Goal: Contribute content: Add original content to the website for others to see

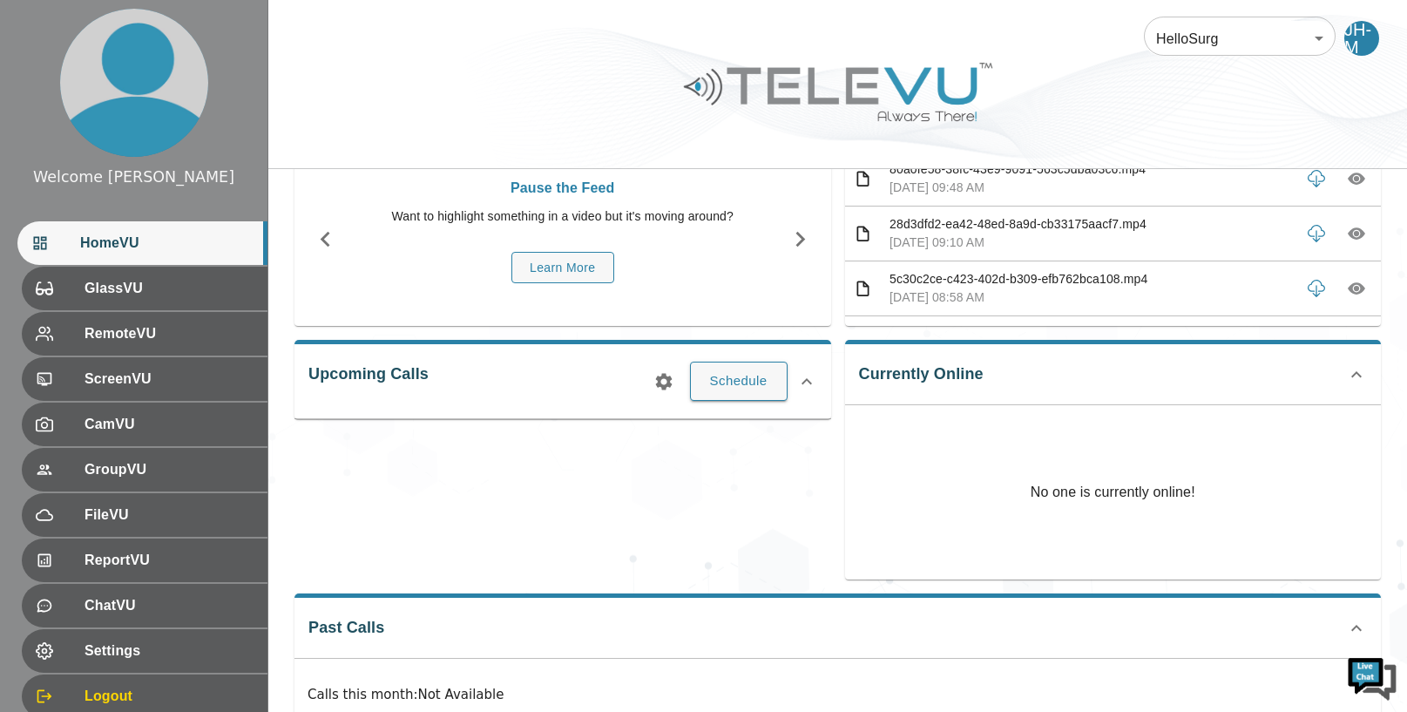
scroll to position [77, 0]
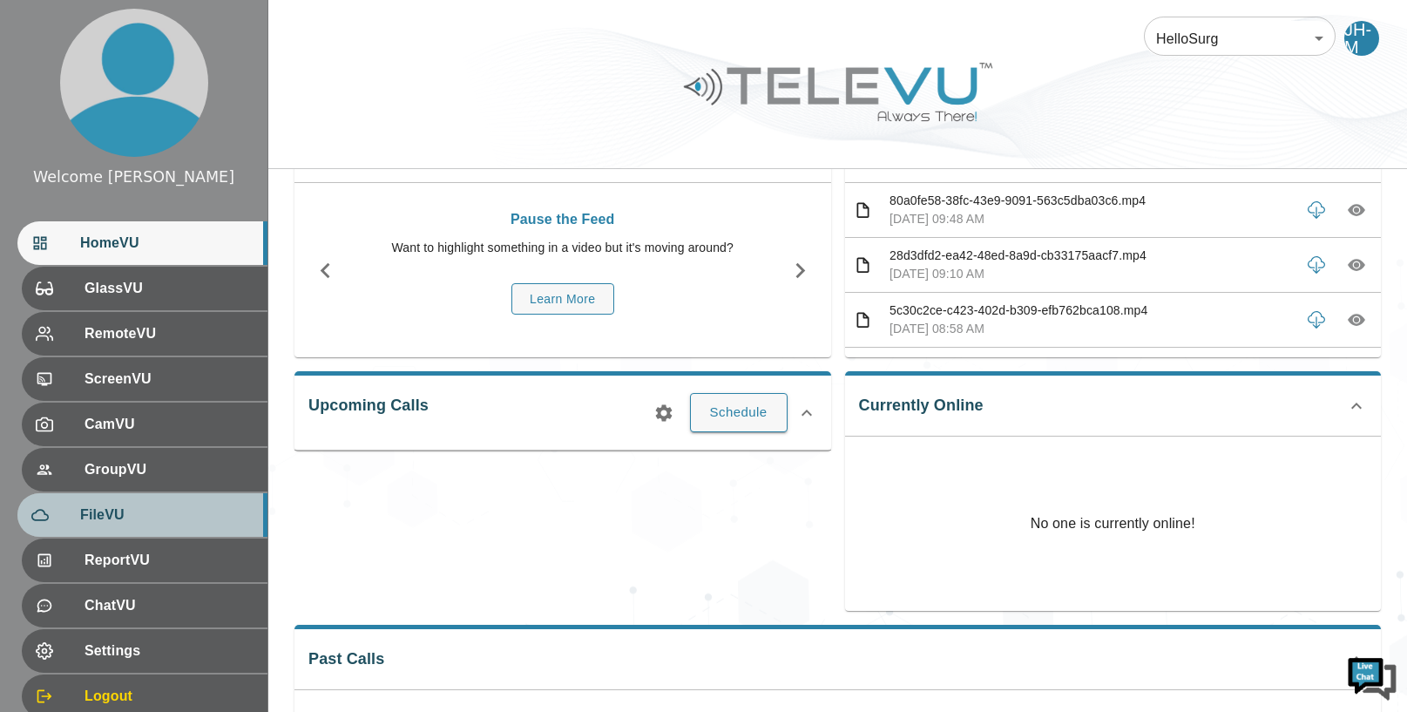
click at [134, 510] on span "FileVU" at bounding box center [166, 514] width 173 height 21
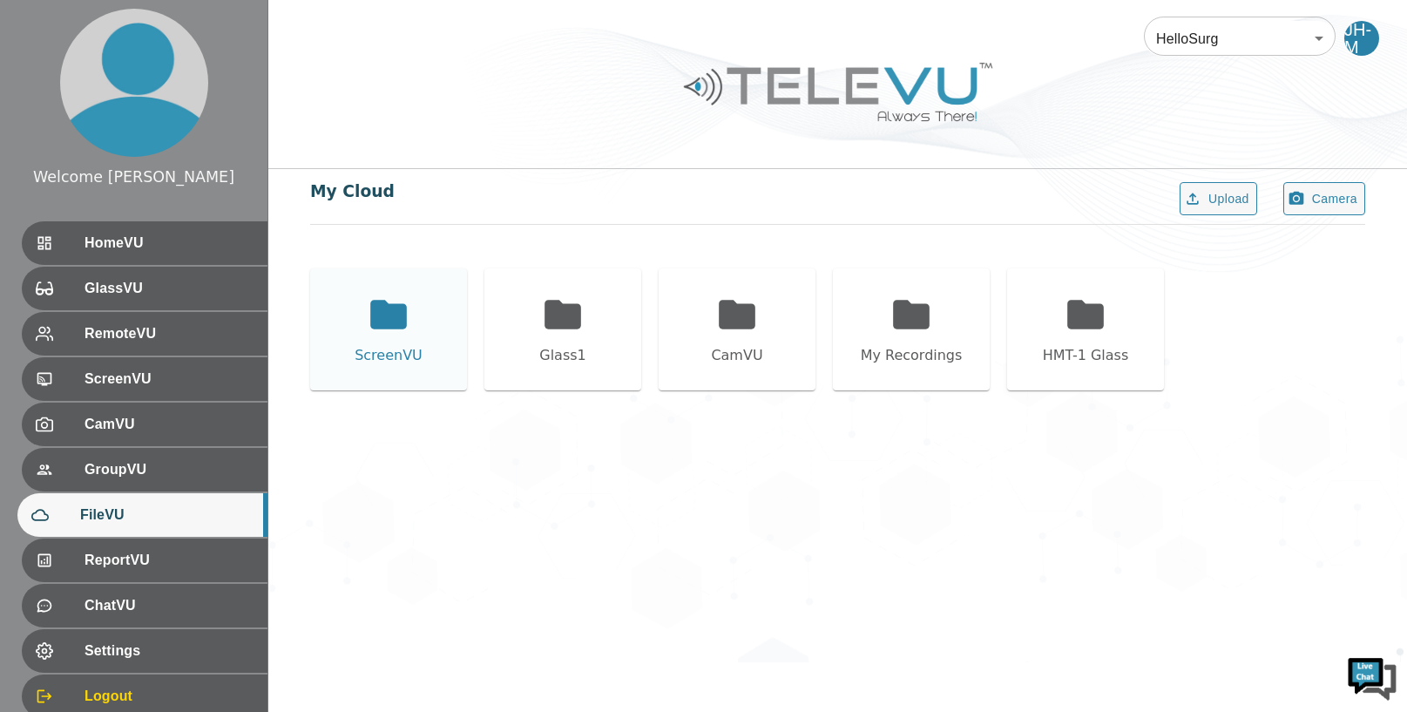
click at [358, 310] on div "ScreenVU" at bounding box center [388, 329] width 157 height 122
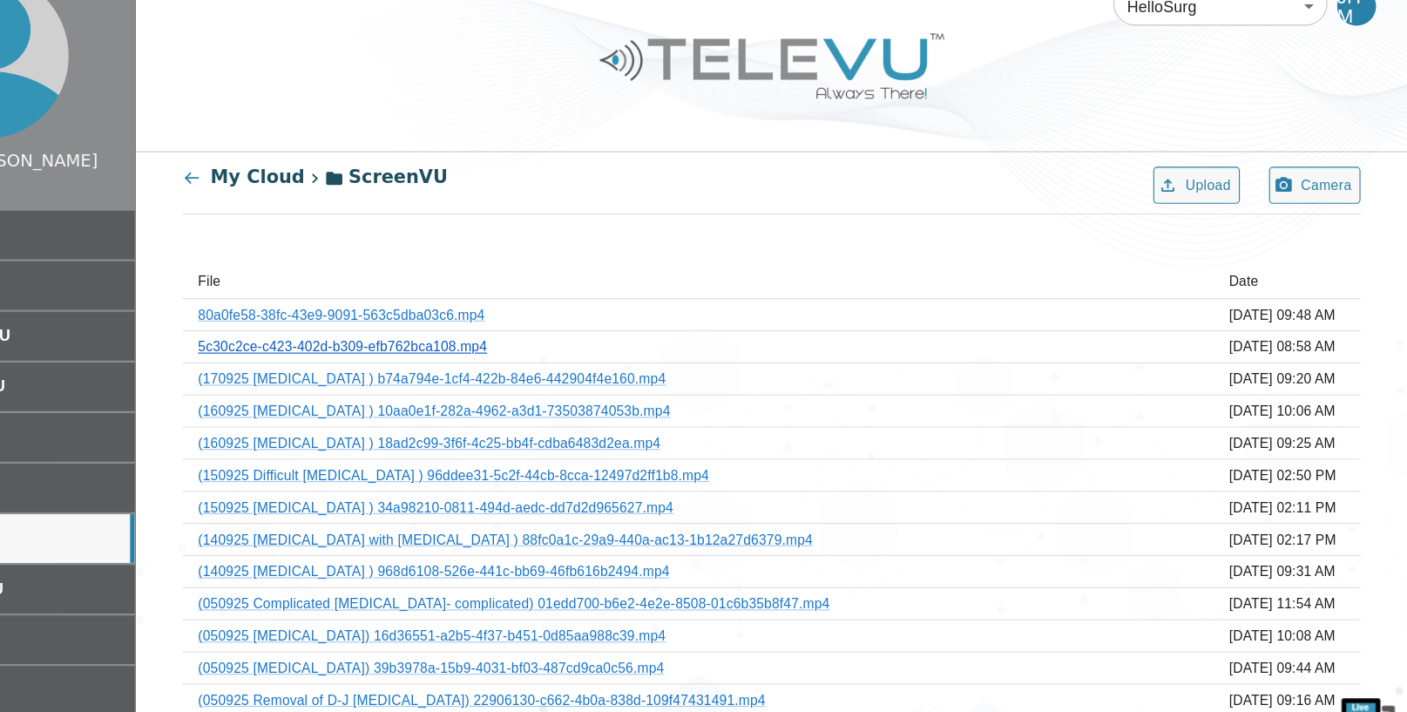
click at [551, 346] on link "5c30c2ce-c423-402d-b309-efb762bca108.mp4" at bounding box center [453, 343] width 259 height 14
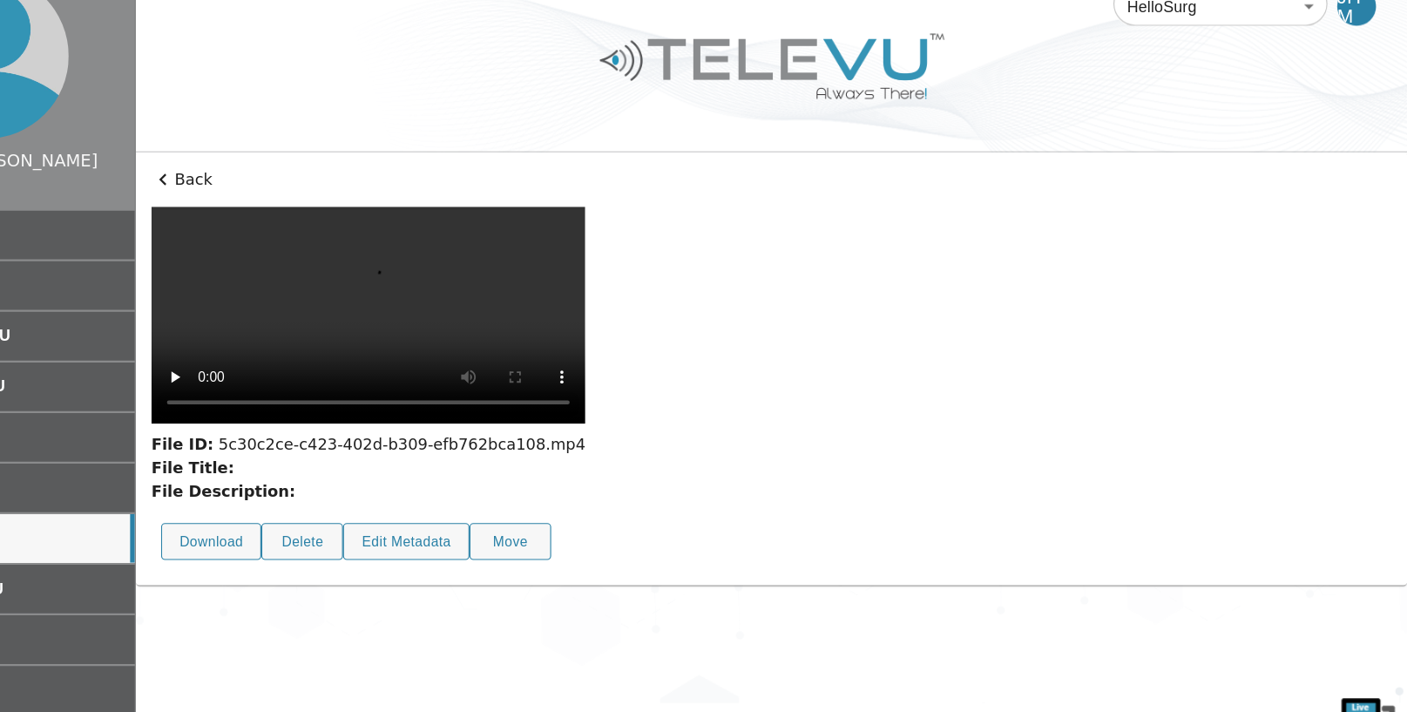
scroll to position [18, 0]
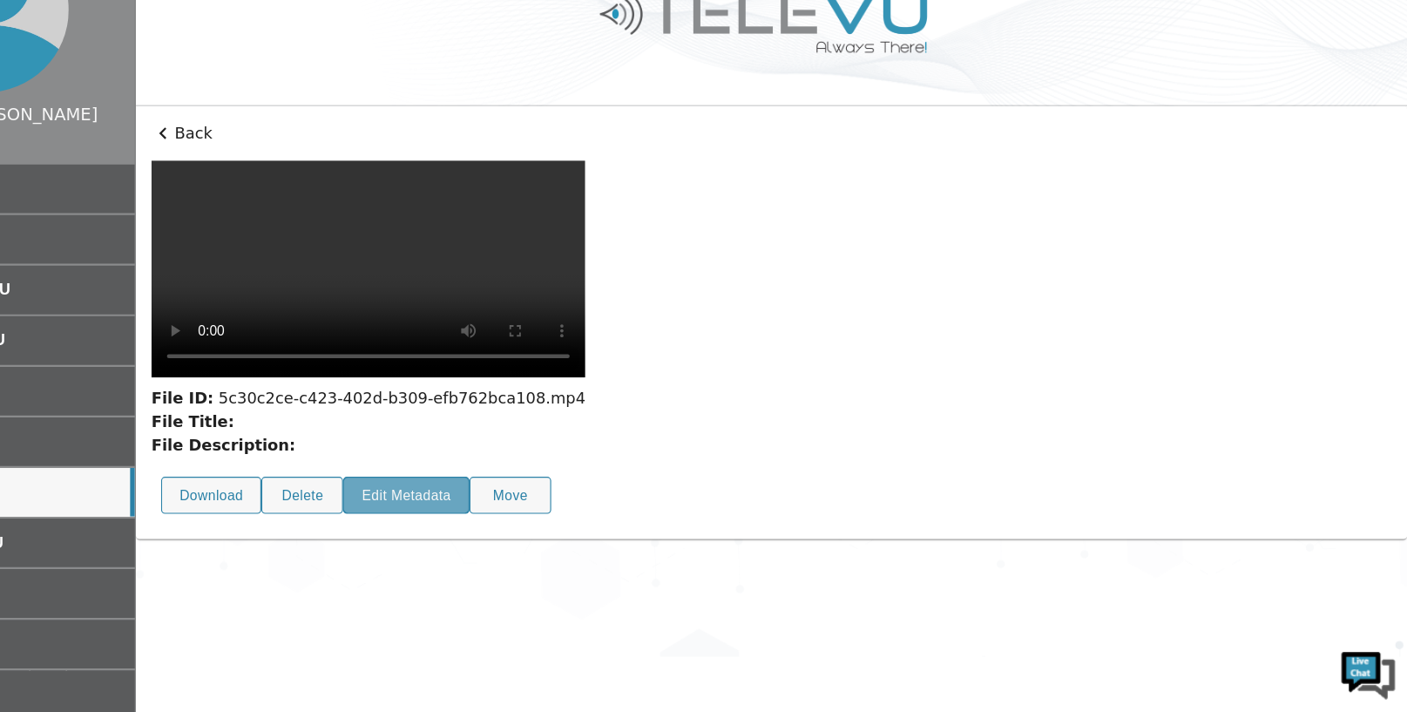
click at [520, 535] on button "Edit Metadata" at bounding box center [510, 518] width 113 height 34
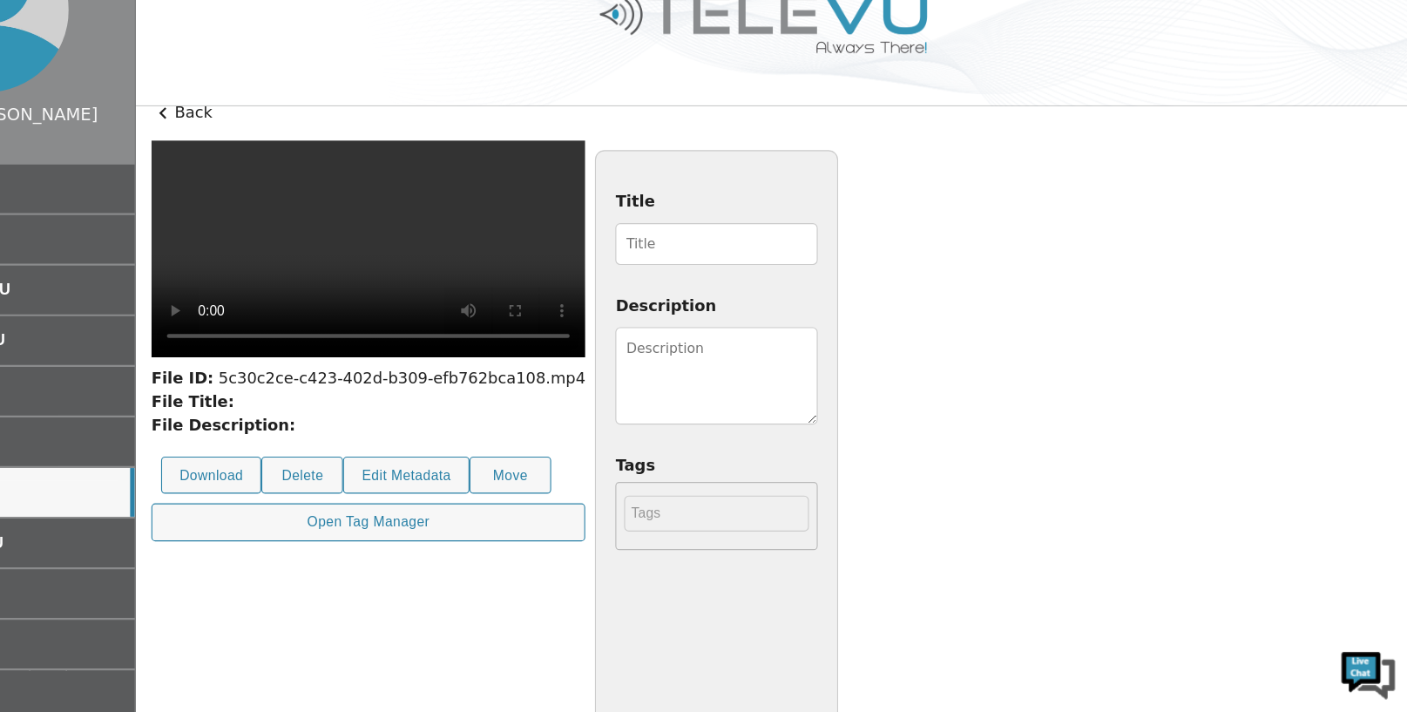
click at [879, 304] on input "Title" at bounding box center [788, 292] width 181 height 37
type input "180925 [MEDICAL_DATA] [PERSON_NAME] operation"
click at [879, 391] on textarea "Description" at bounding box center [788, 410] width 181 height 87
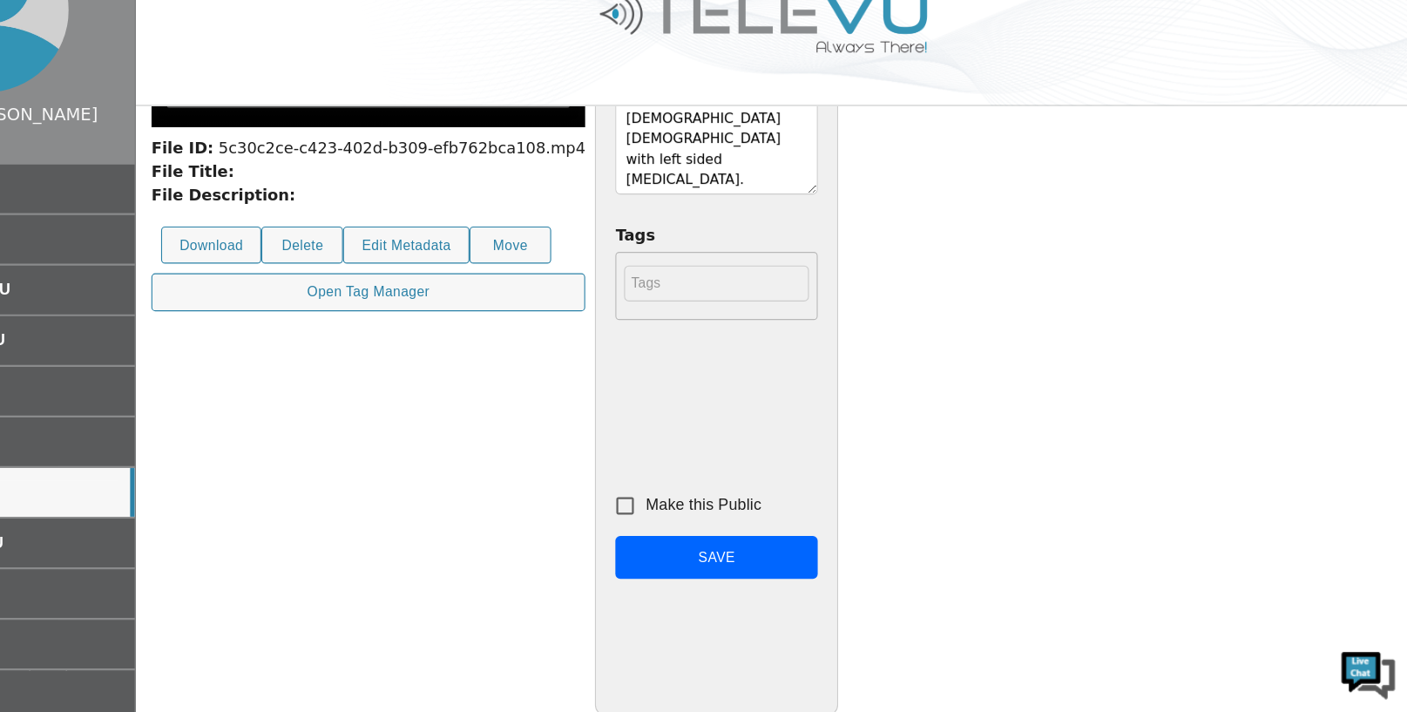
scroll to position [248, 0]
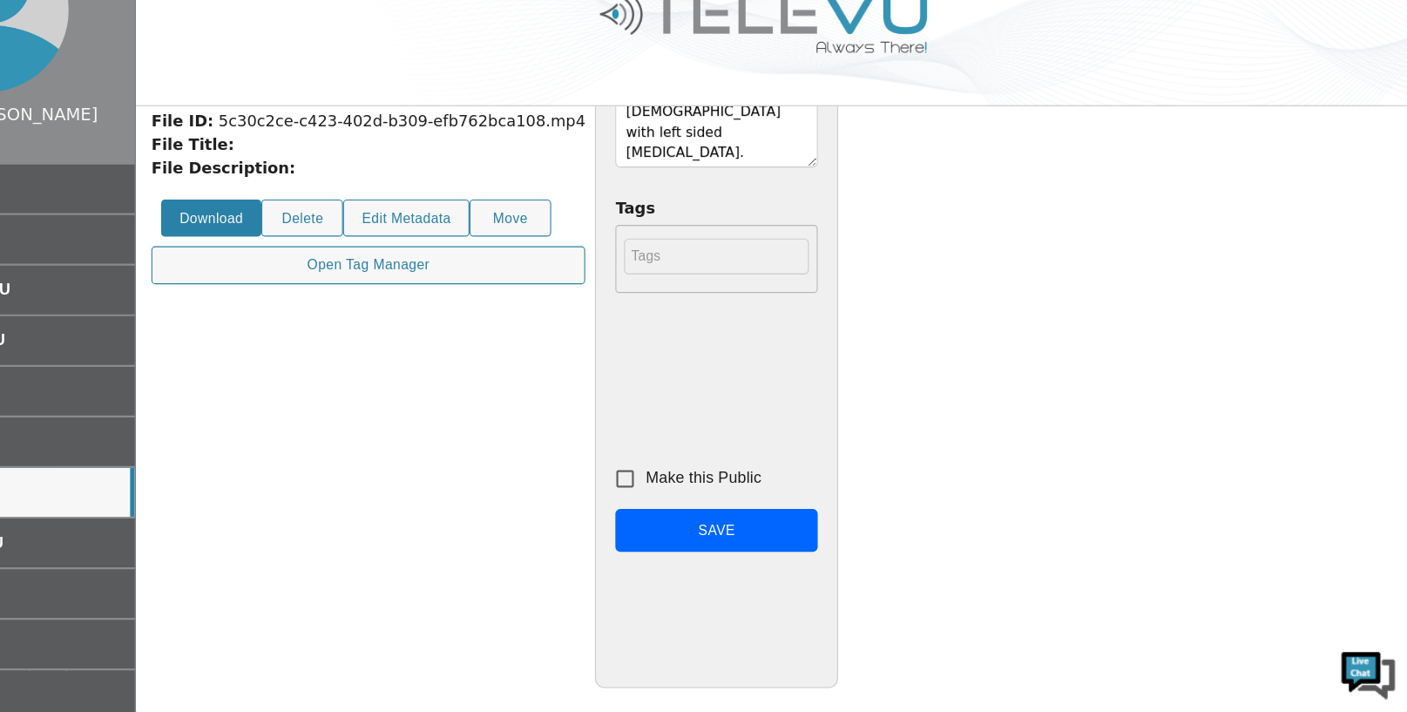
type textarea "[DEMOGRAPHIC_DATA] [DEMOGRAPHIC_DATA] with left sided [MEDICAL_DATA]."
click at [331, 287] on button "Download" at bounding box center [336, 270] width 90 height 34
click at [725, 498] on input "Make this Public" at bounding box center [706, 502] width 37 height 37
checkbox input "true"
click at [879, 551] on button "Save" at bounding box center [788, 549] width 181 height 39
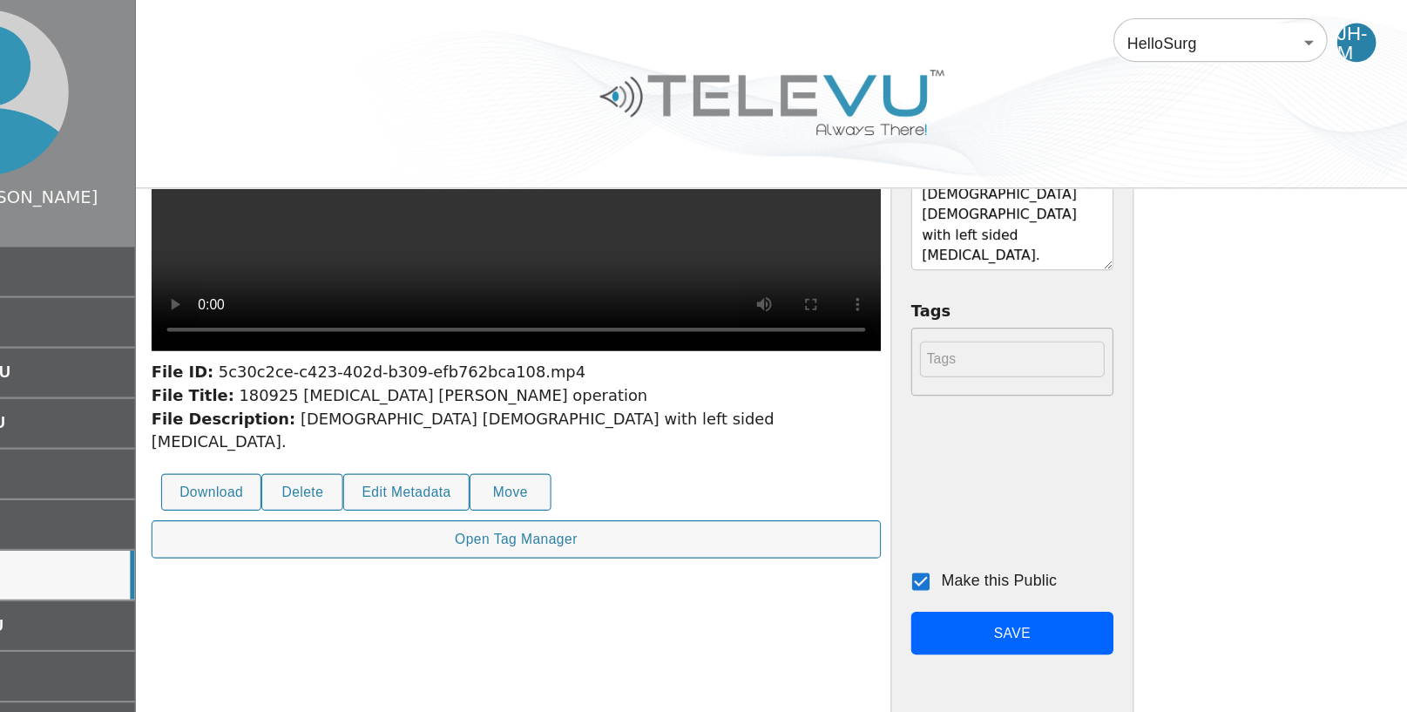
scroll to position [0, 0]
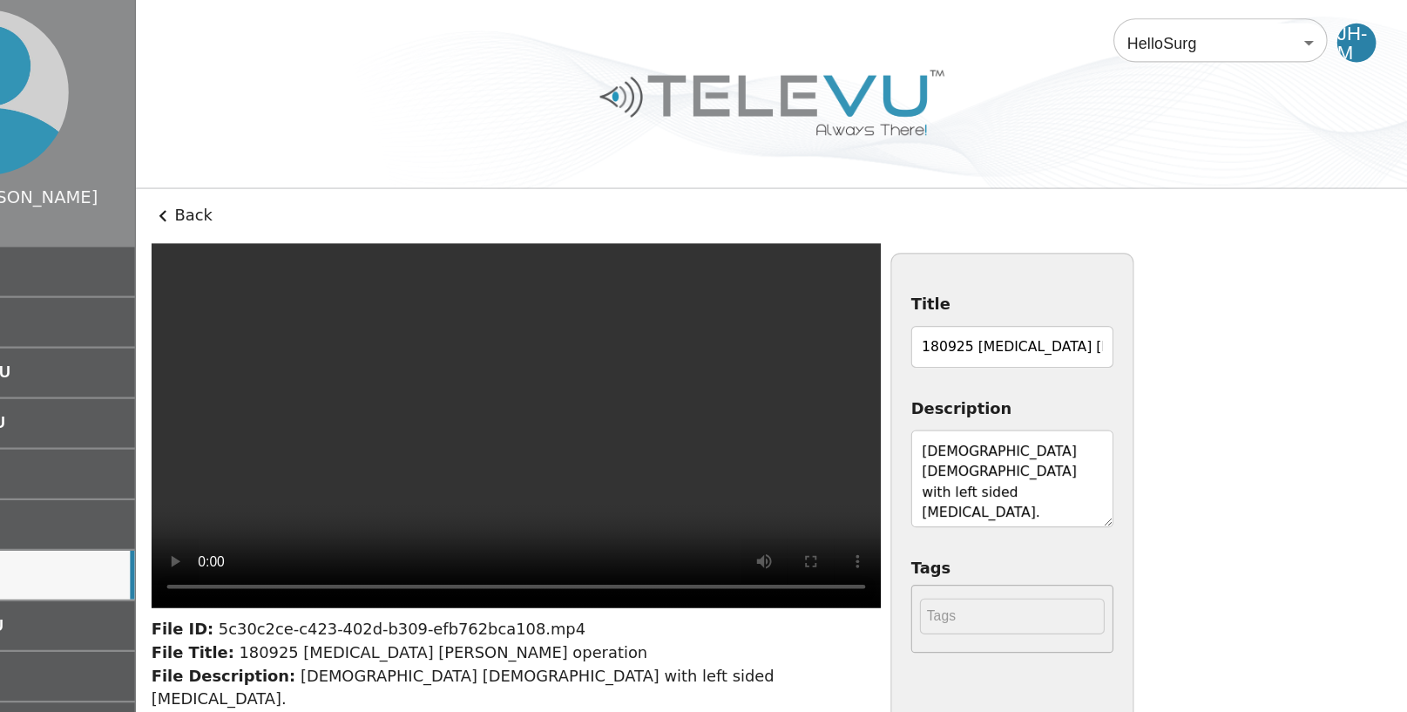
click at [294, 189] on icon at bounding box center [292, 193] width 6 height 10
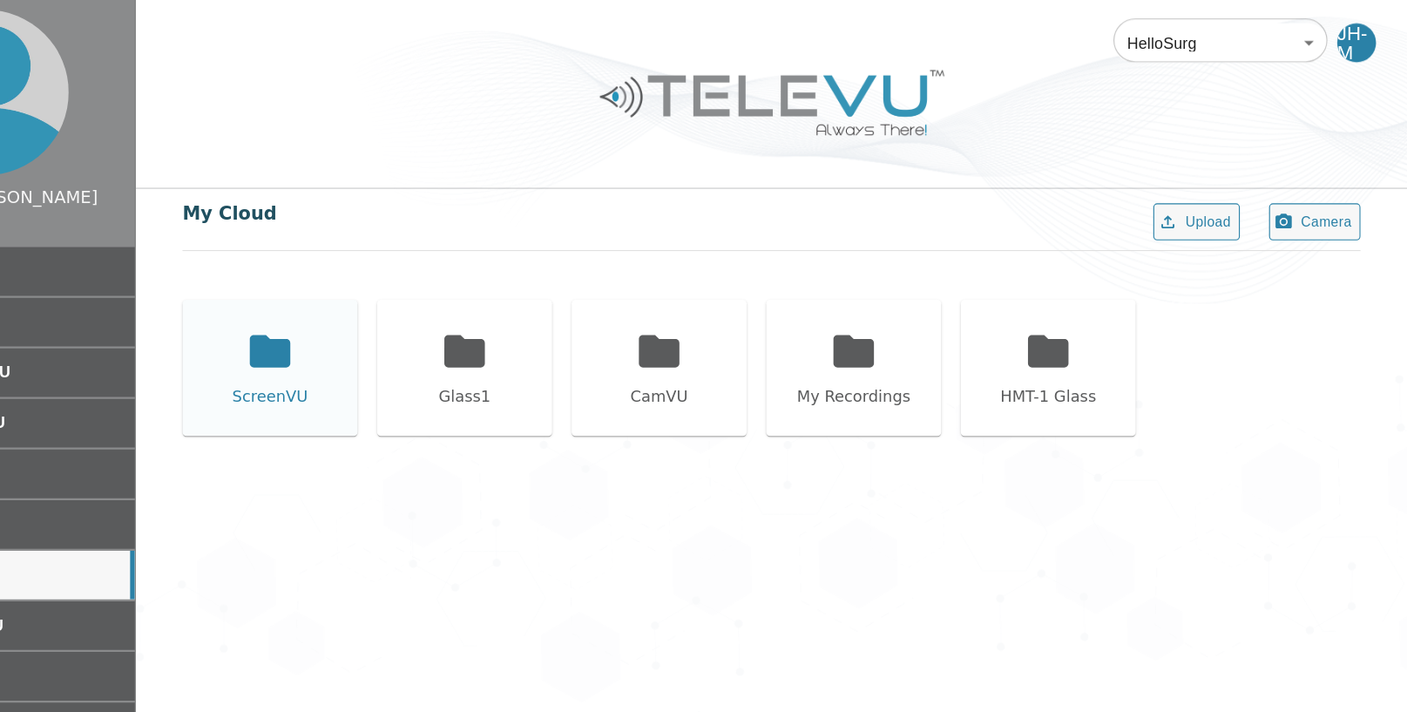
click at [387, 302] on icon at bounding box center [389, 315] width 44 height 44
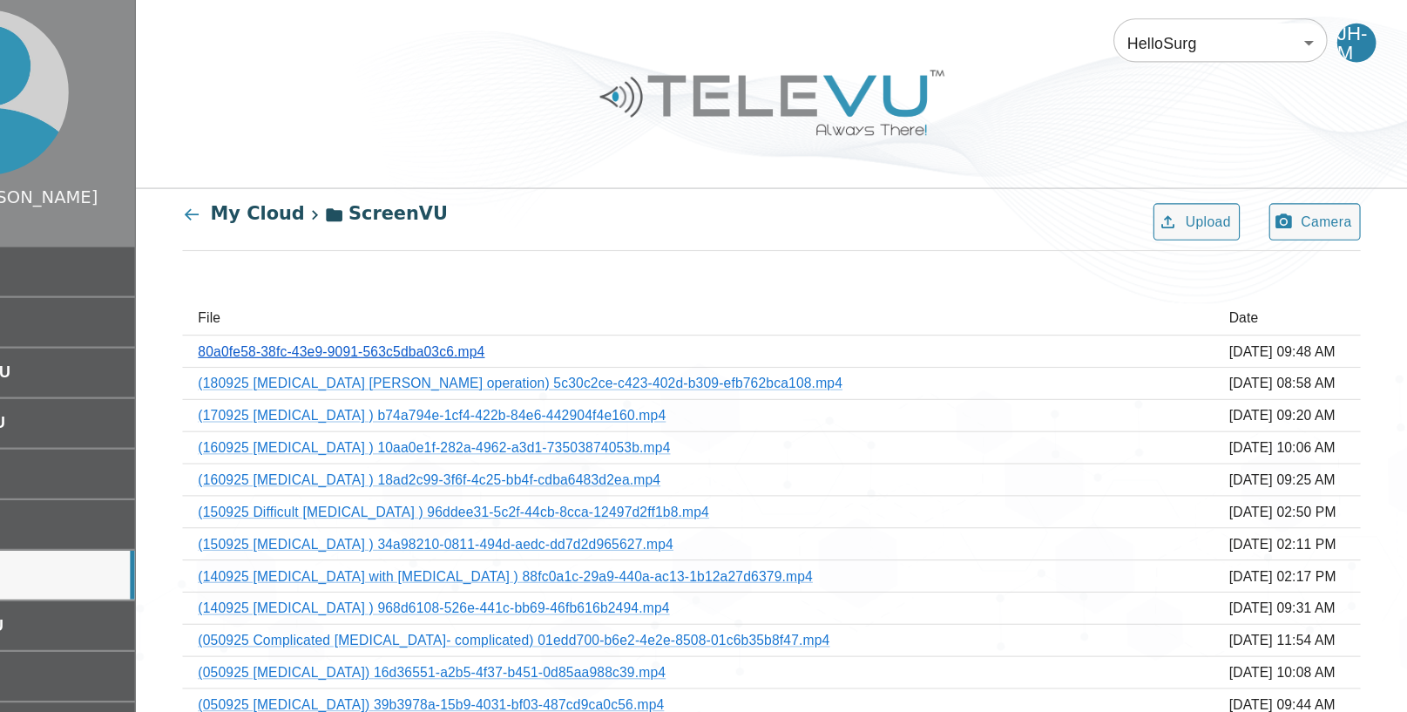
click at [551, 313] on link "80a0fe58-38fc-43e9-9091-563c5dba03c6.mp4" at bounding box center [452, 314] width 257 height 14
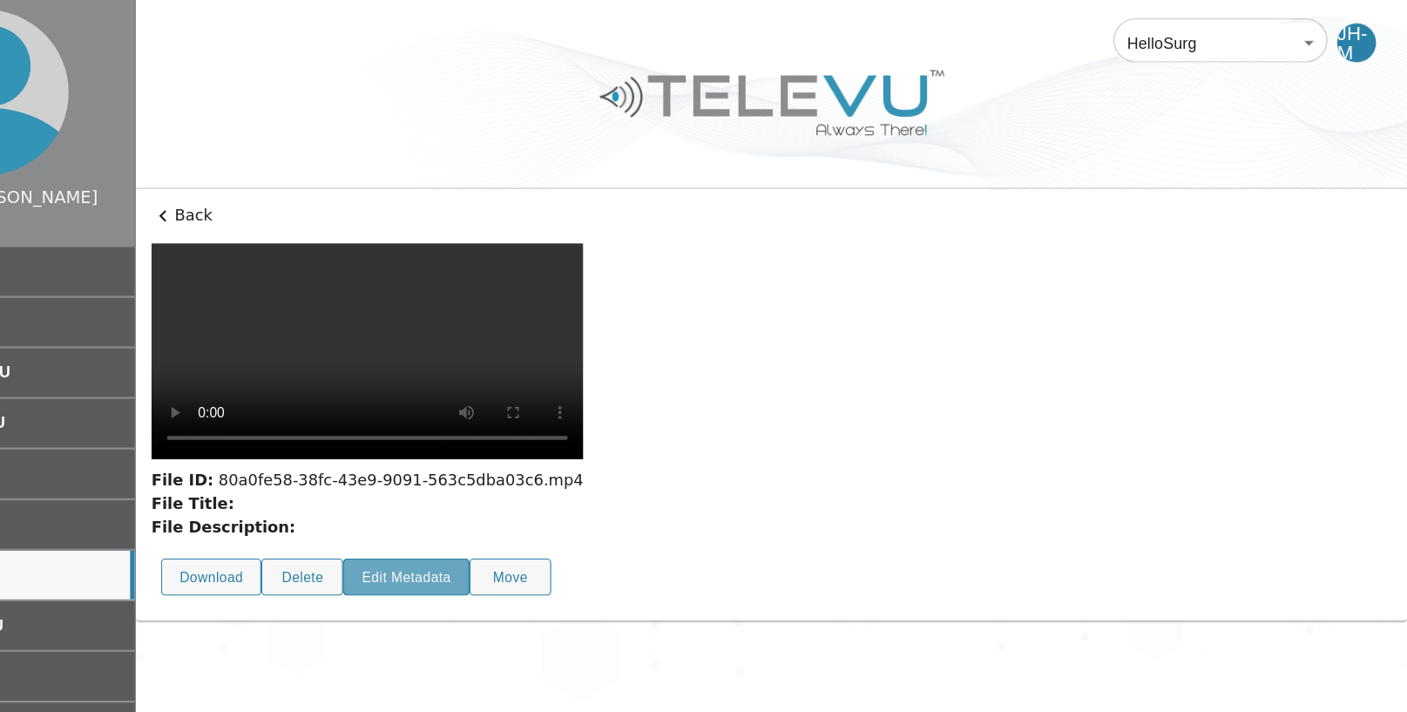
click at [517, 500] on button "Edit Metadata" at bounding box center [510, 517] width 113 height 34
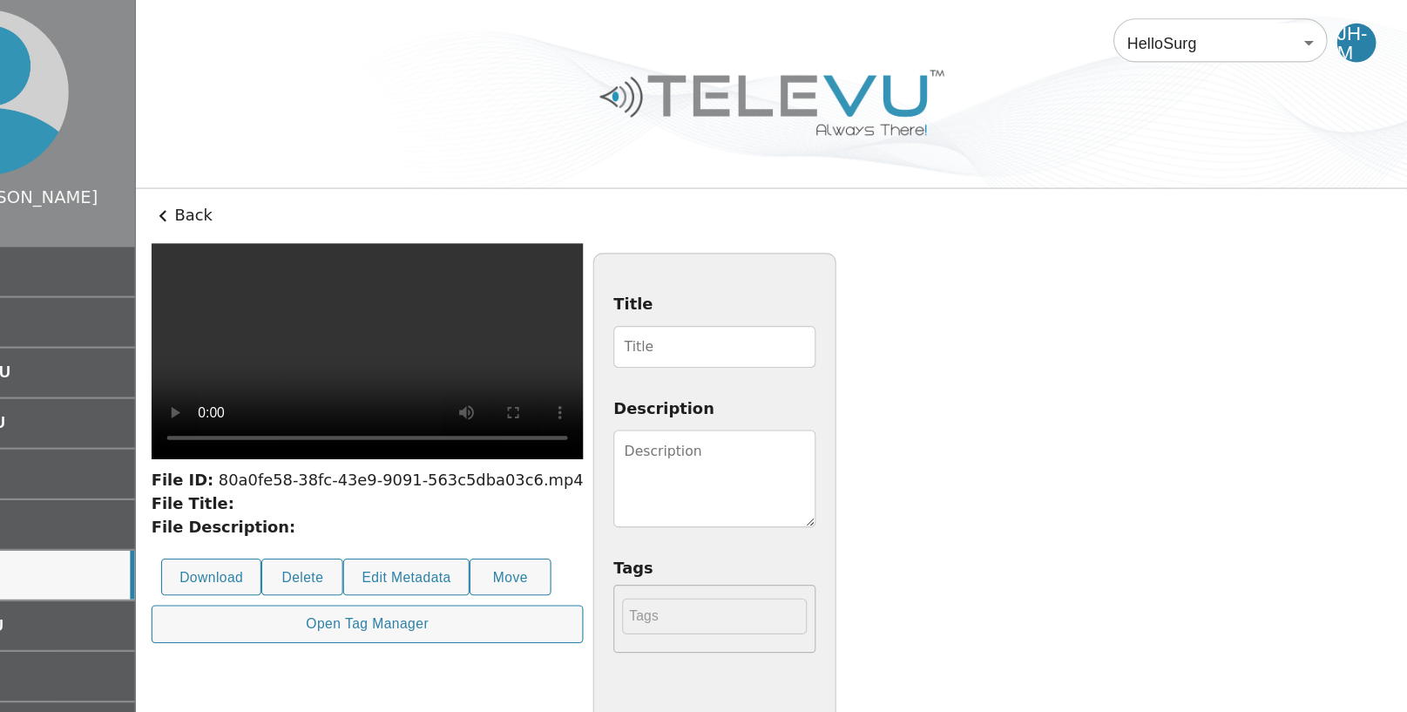
click at [877, 307] on input "Title" at bounding box center [786, 310] width 181 height 37
type input "180925 [MEDICAL_DATA]"
click at [877, 394] on textarea "Description" at bounding box center [786, 428] width 181 height 87
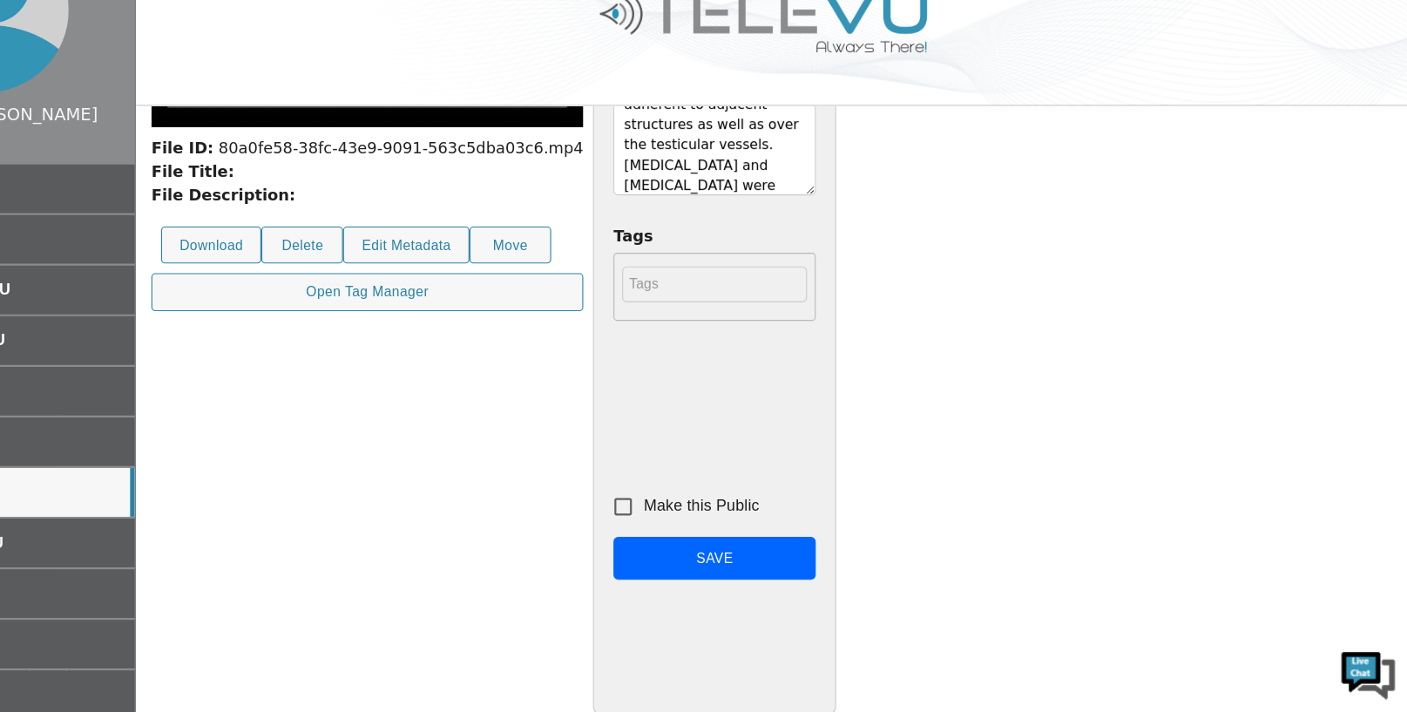
scroll to position [248, 0]
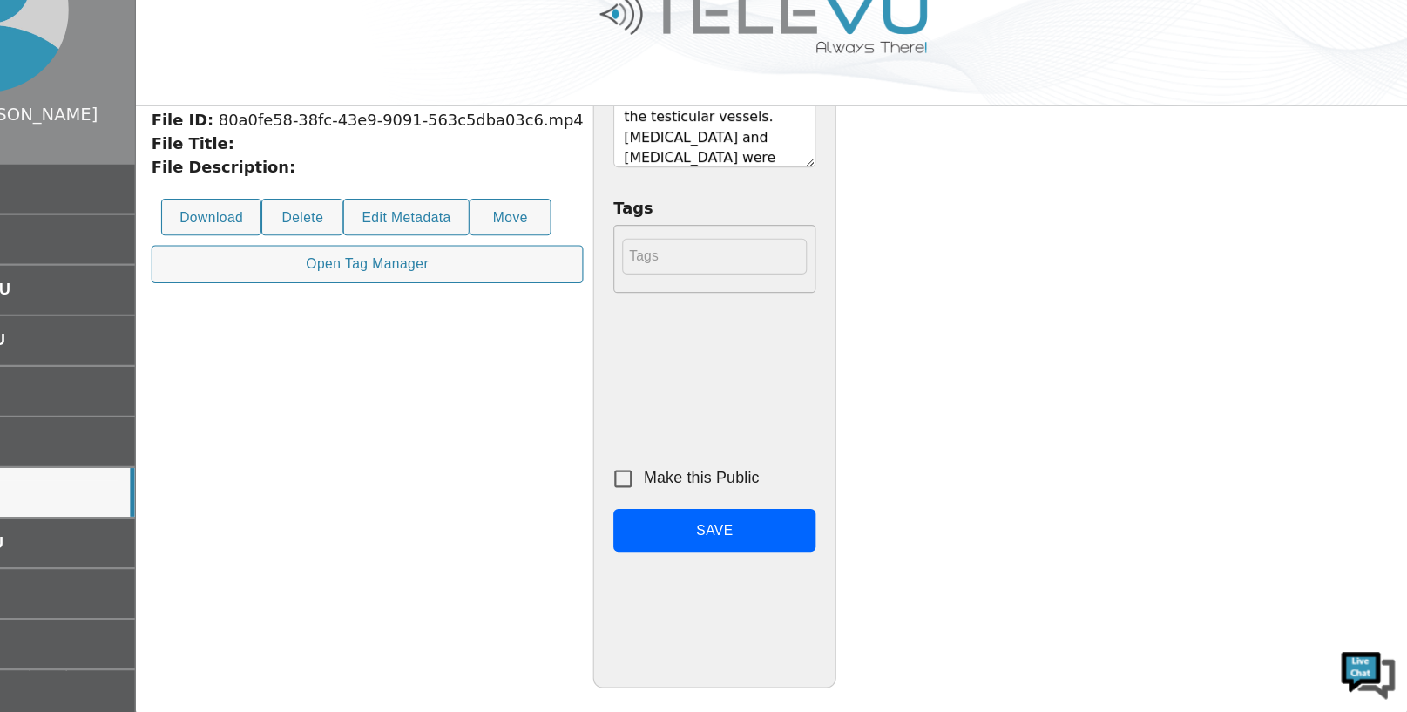
type textarea "[DEMOGRAPHIC_DATA] [DEMOGRAPHIC_DATA] with recurrent [MEDICAL_DATA]. Appendix w…"
click at [723, 503] on input "Make this Public" at bounding box center [704, 502] width 37 height 37
checkbox input "true"
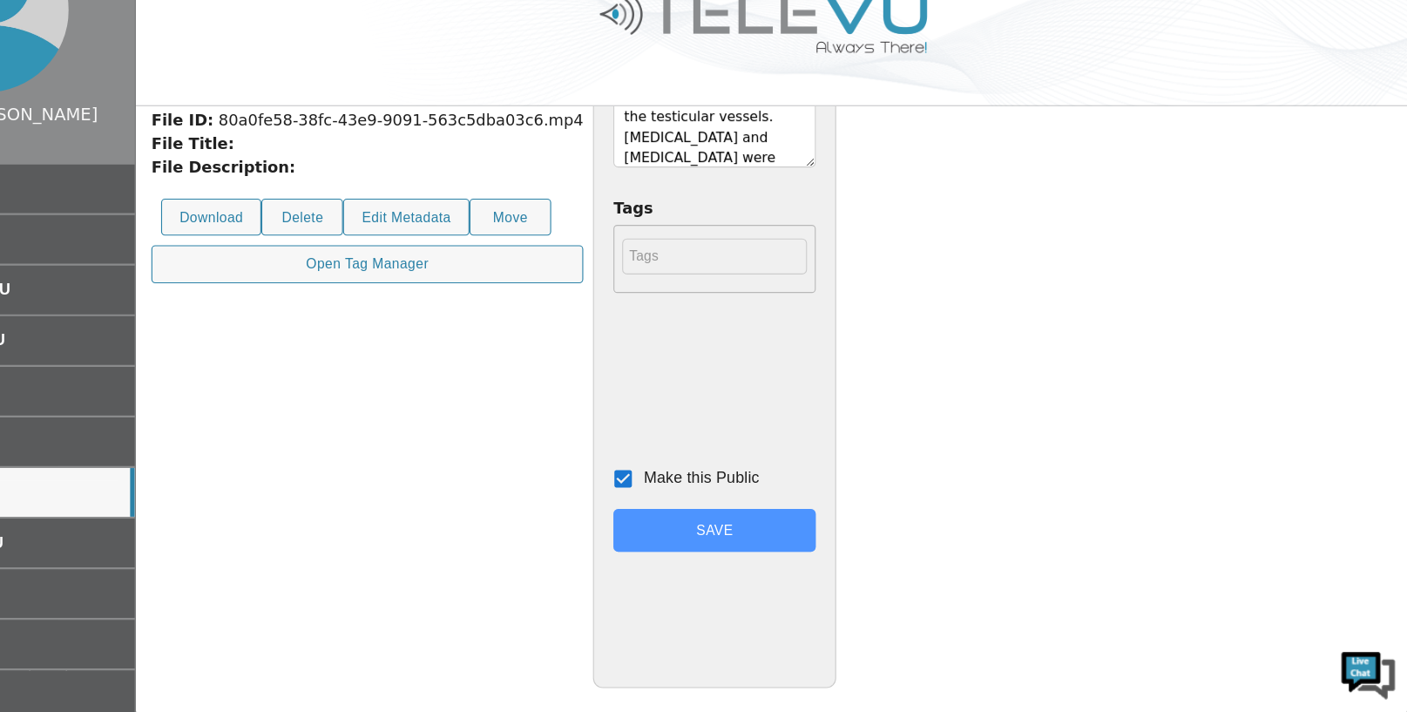
click at [877, 545] on button "Save" at bounding box center [786, 549] width 181 height 39
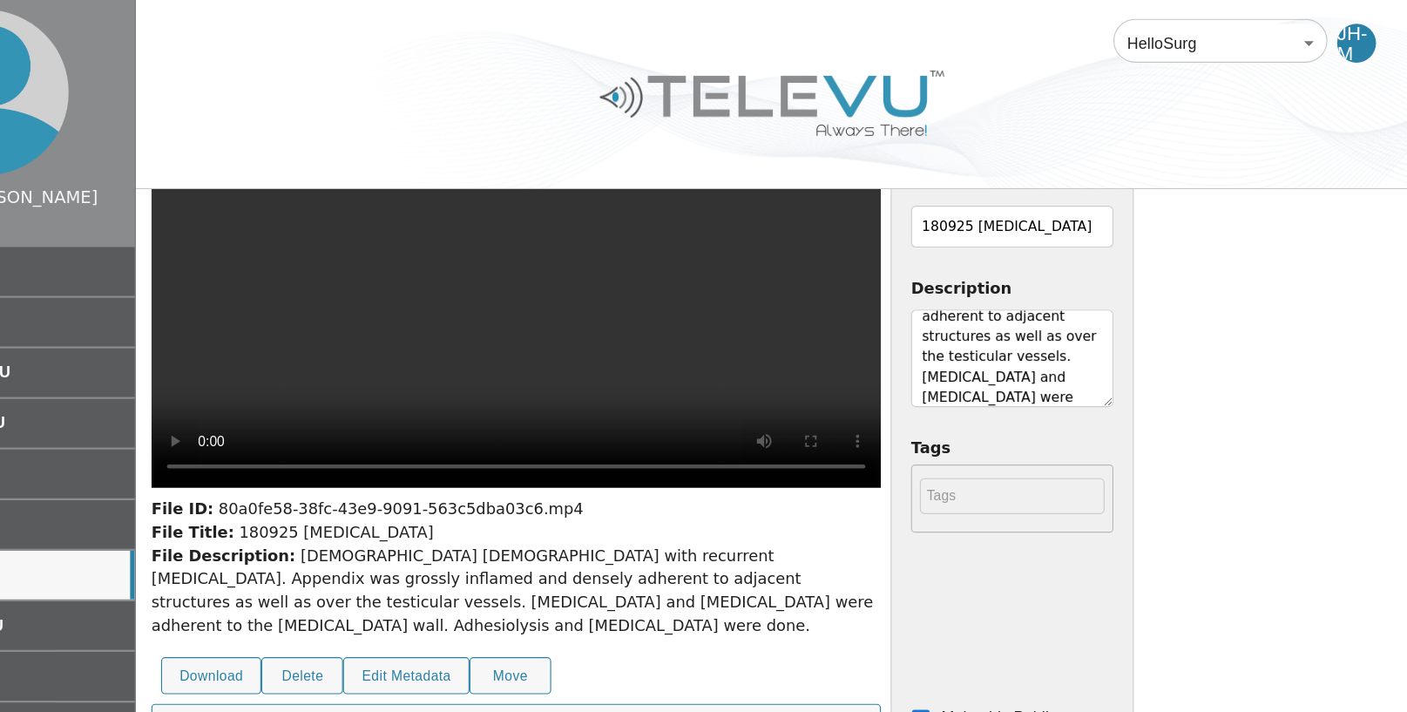
scroll to position [0, 0]
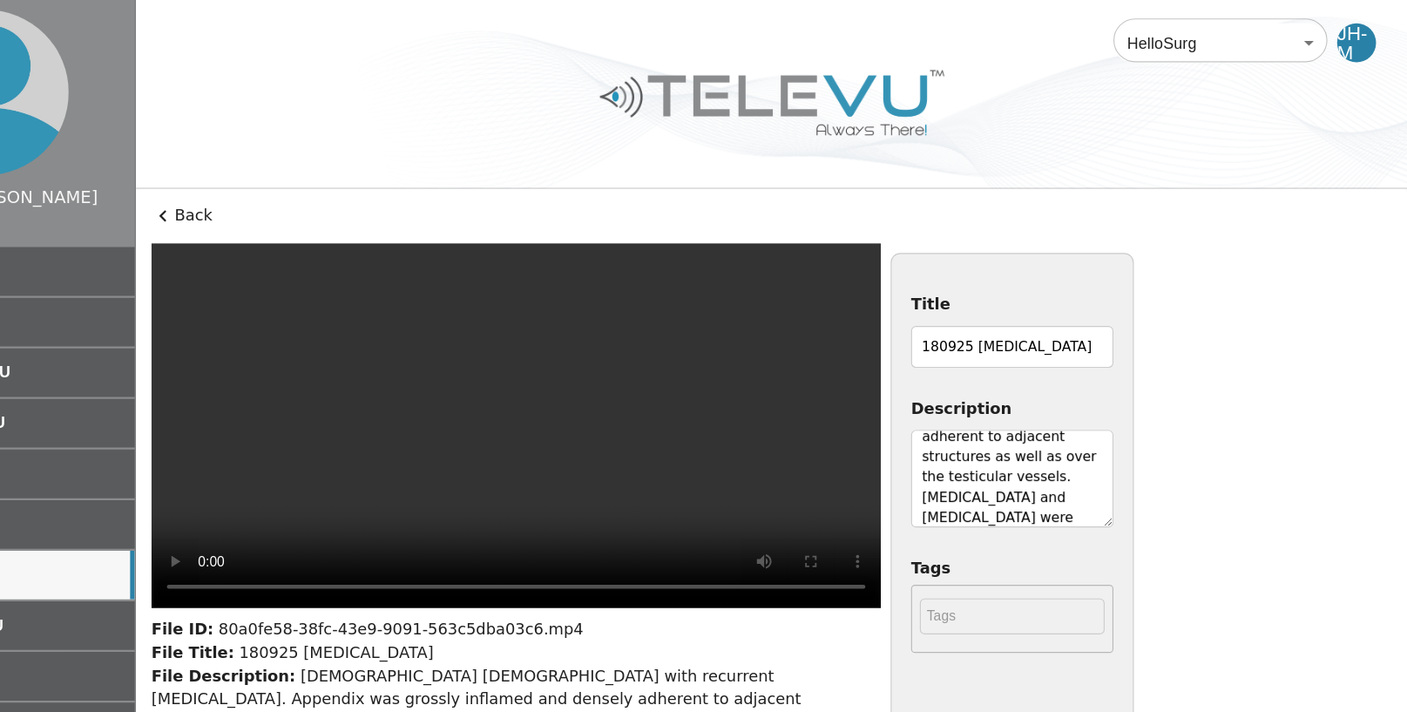
click at [290, 190] on icon at bounding box center [292, 193] width 21 height 21
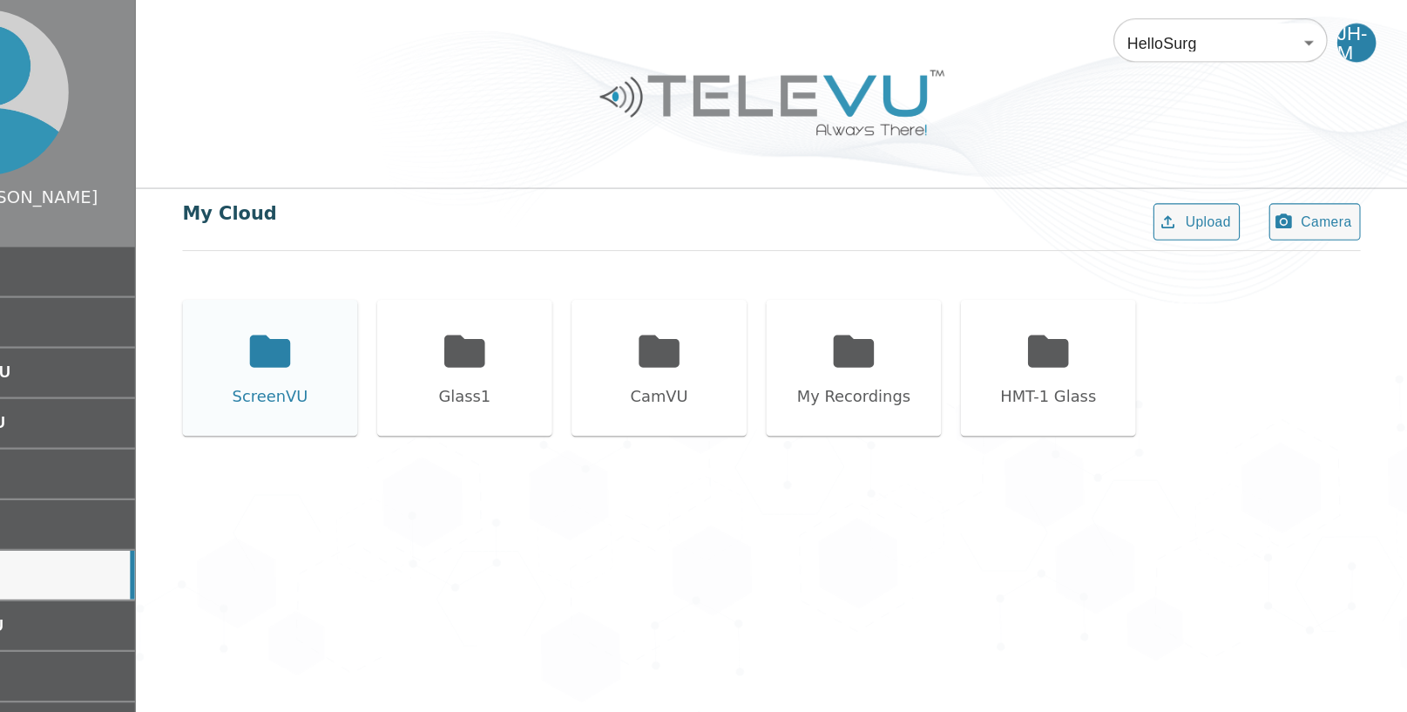
click at [382, 320] on icon at bounding box center [388, 314] width 37 height 29
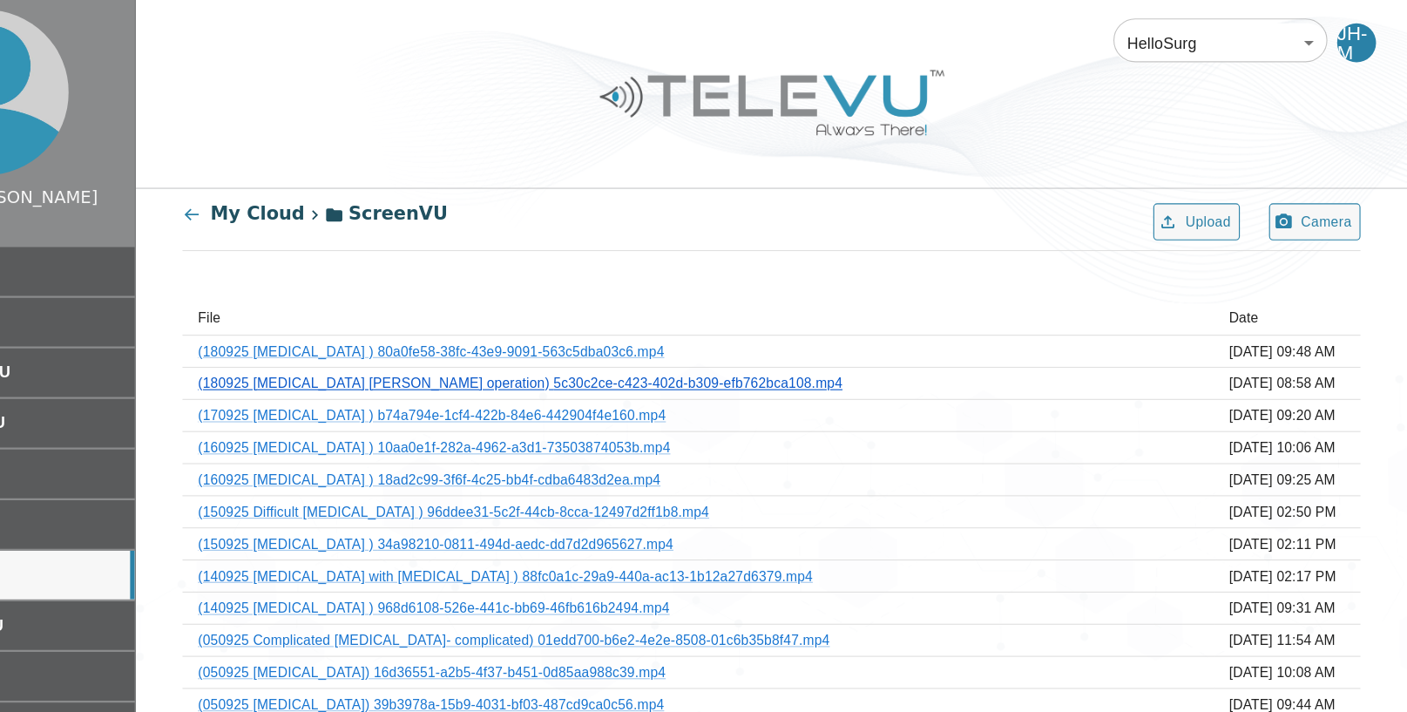
click at [409, 346] on link "(180925 [MEDICAL_DATA] [PERSON_NAME] operation) 5c30c2ce-c423-402d-b309-efb762b…" at bounding box center [613, 343] width 578 height 14
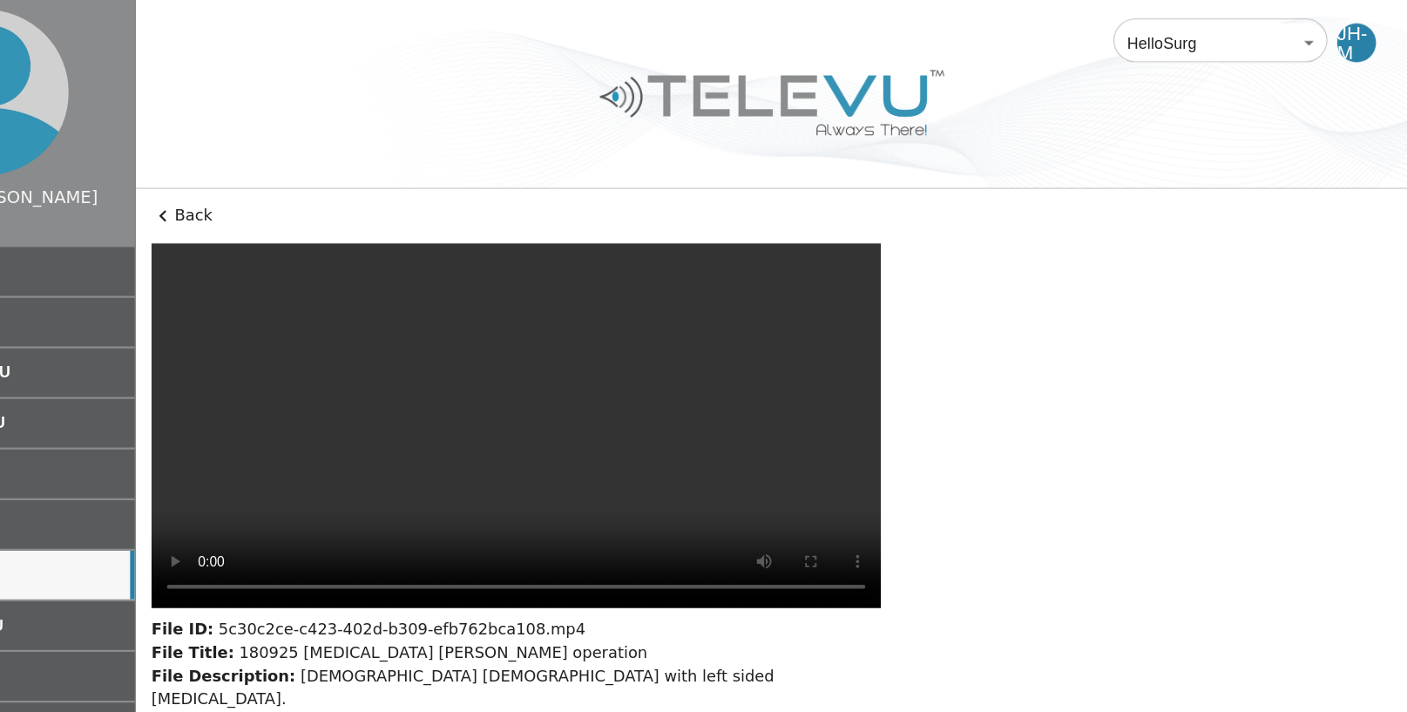
click at [530, 654] on button "Edit Metadata" at bounding box center [510, 671] width 113 height 34
